Goal: Find specific page/section: Find specific page/section

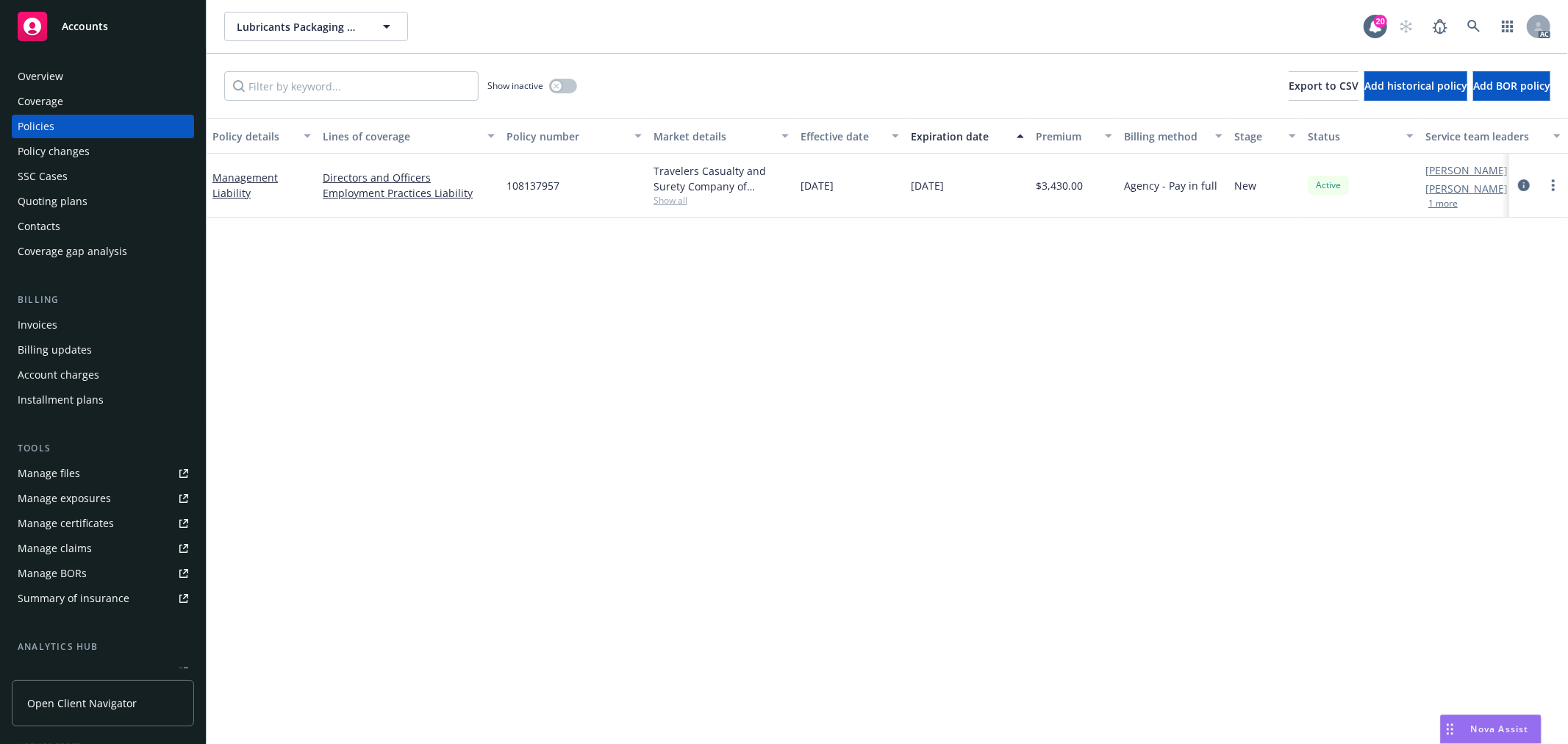
click at [1440, 207] on button "1 more" at bounding box center [1444, 203] width 30 height 9
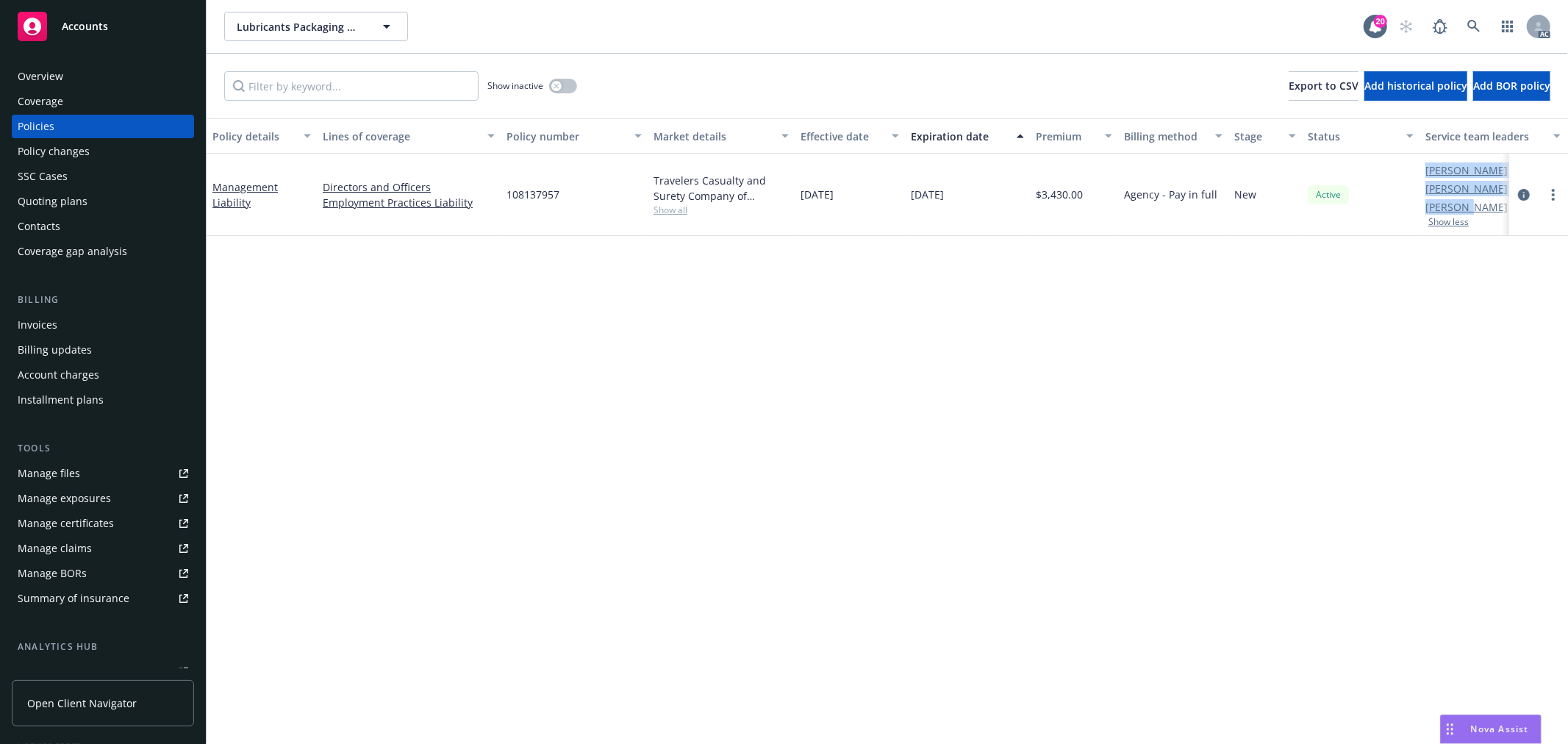
drag, startPoint x: 1414, startPoint y: 215, endPoint x: 1465, endPoint y: 213, distance: 51.0
click at [1465, 213] on div "Management Liability Directors and Officers Employment Practices Liability 1081…" at bounding box center [916, 194] width 1419 height 82
drag, startPoint x: 1500, startPoint y: 232, endPoint x: 1450, endPoint y: 222, distance: 51.0
click at [1497, 232] on div "[PERSON_NAME] AC [PERSON_NAME] AM [PERSON_NAME] PD Show less" at bounding box center [1494, 194] width 147 height 82
drag, startPoint x: 1442, startPoint y: 206, endPoint x: 1459, endPoint y: 206, distance: 17.0
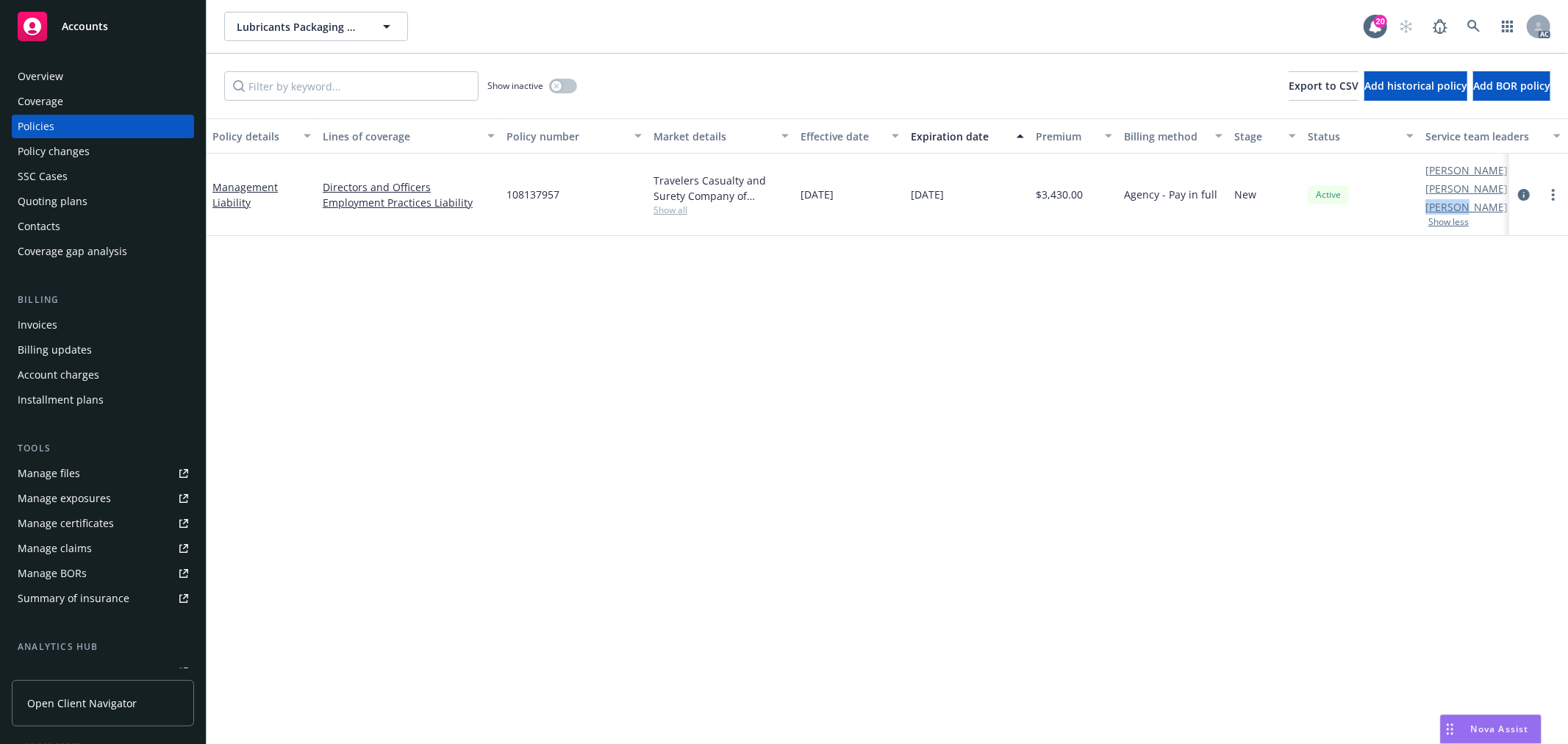
click at [1459, 206] on div "[PERSON_NAME] AC [PERSON_NAME] AM [PERSON_NAME] PD Show less" at bounding box center [1494, 194] width 147 height 82
copy link "[PERSON_NAME]"
